Goal: Transaction & Acquisition: Download file/media

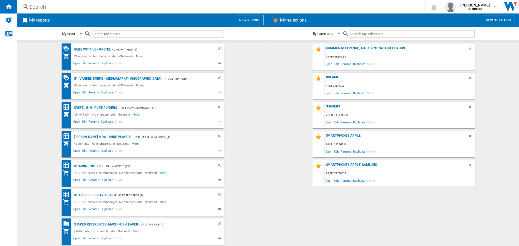
click at [74, 90] on span "Open" at bounding box center [77, 93] width 9 height 6
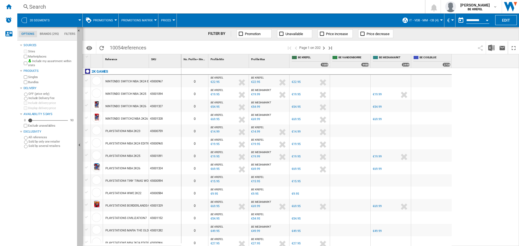
scroll to position [0, 0]
click at [490, 48] on img "Download in Excel" at bounding box center [492, 47] width 6 height 6
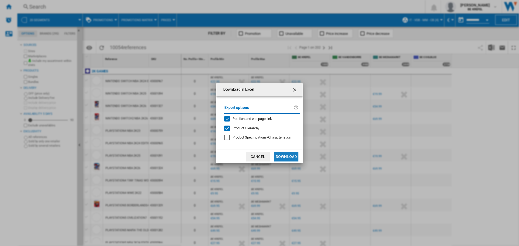
click at [290, 154] on button "Download" at bounding box center [286, 157] width 24 height 10
